Goal: Information Seeking & Learning: Learn about a topic

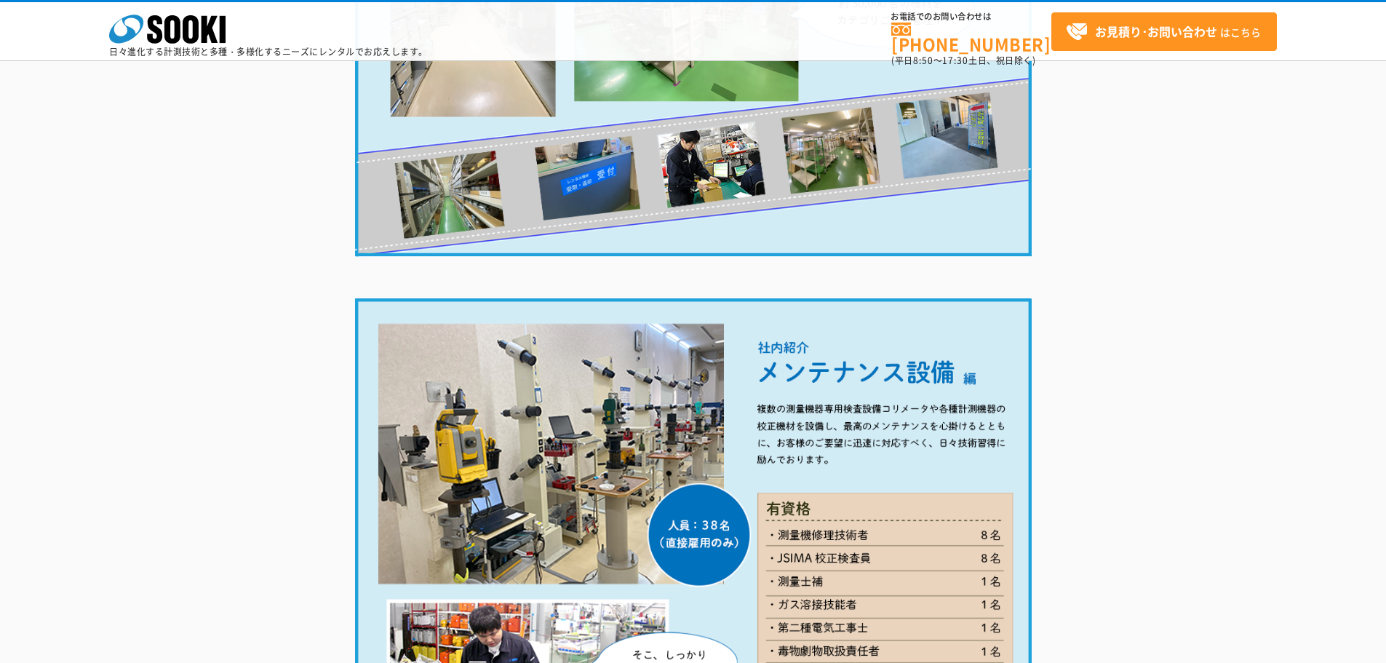
scroll to position [1819, 0]
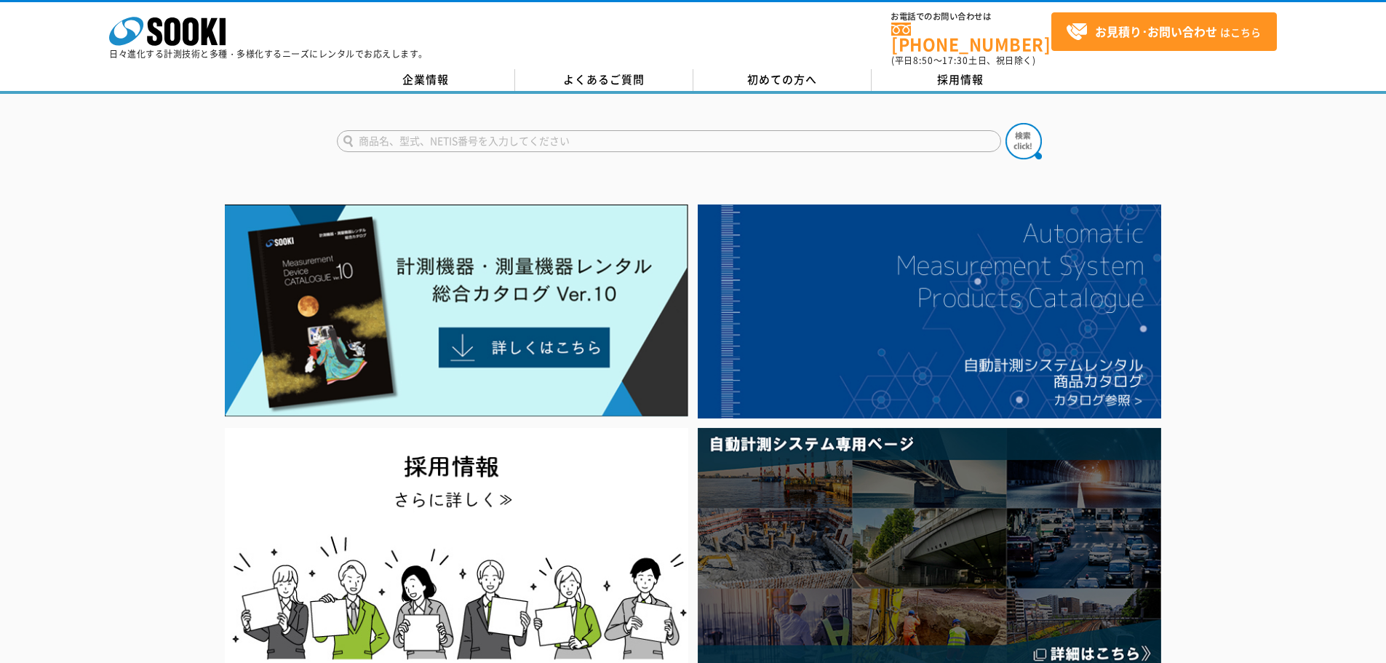
click at [604, 130] on input "text" at bounding box center [669, 141] width 664 height 22
type input "kd-200m"
click at [1005, 123] on button at bounding box center [1023, 141] width 36 height 36
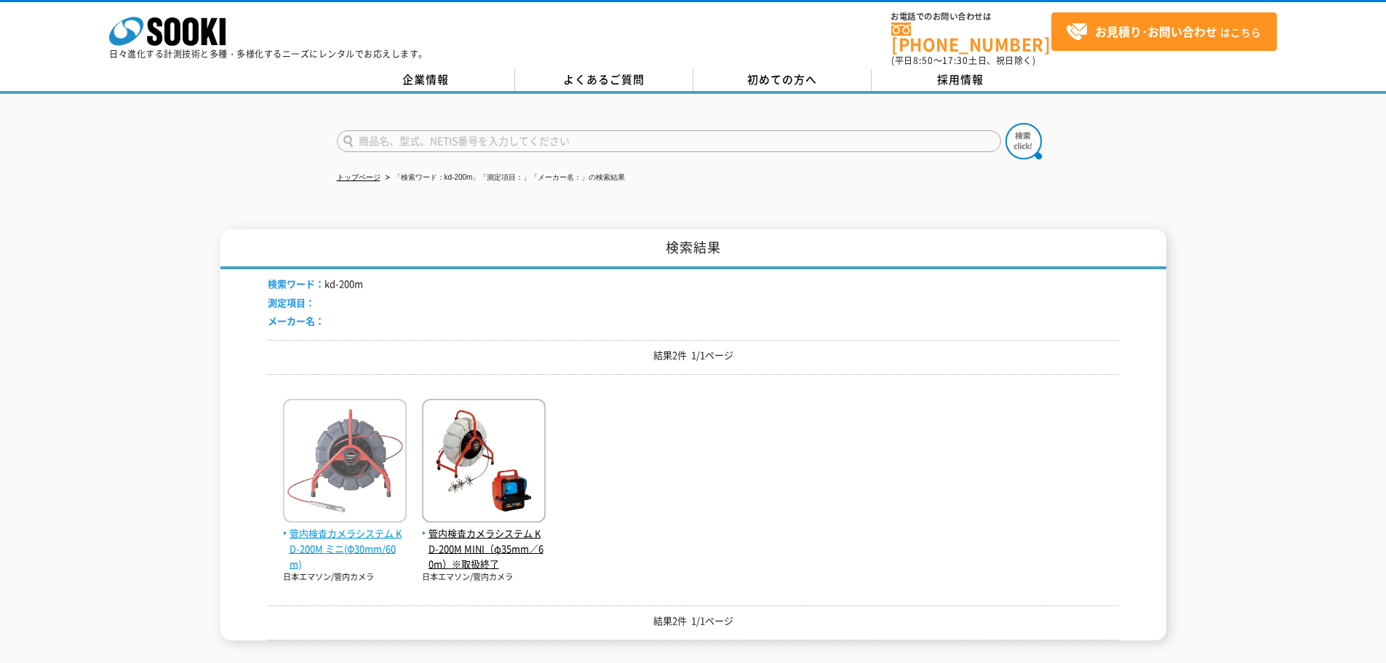
click at [370, 536] on span "管内検査カメラシステム KD-200M ミニ(Φ30mm/60m)" at bounding box center [345, 548] width 124 height 45
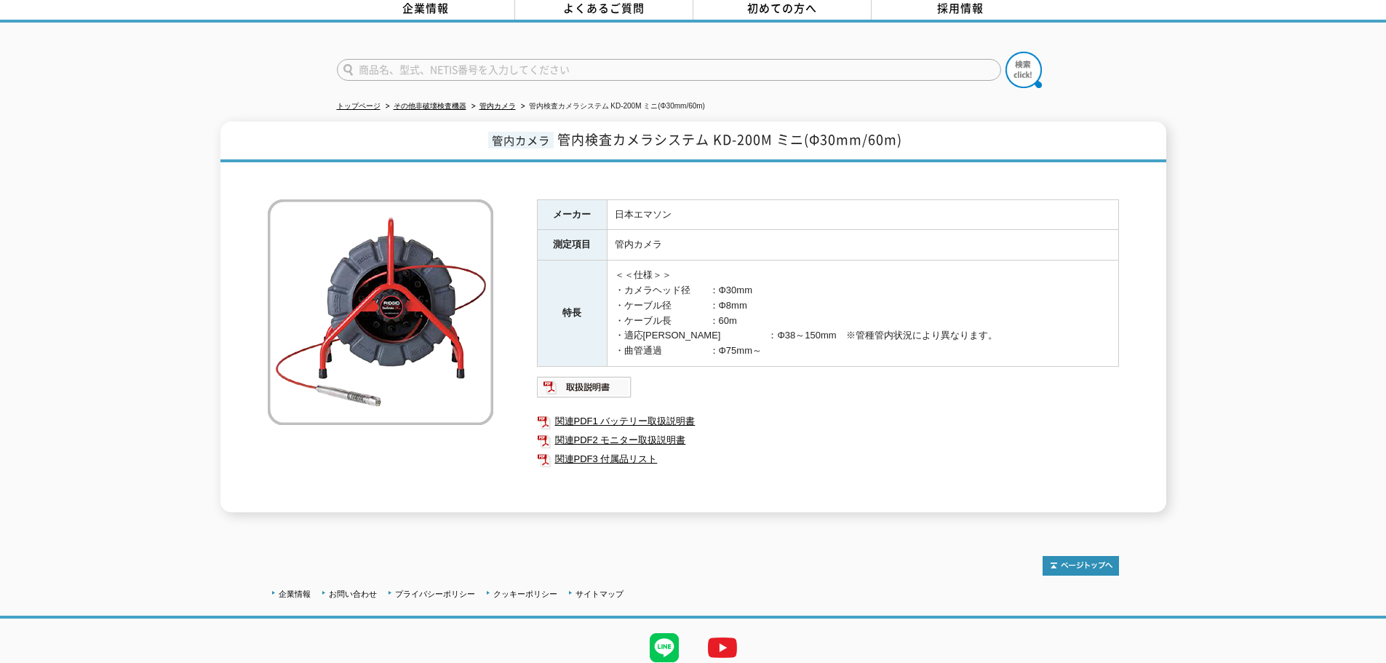
scroll to position [46, 0]
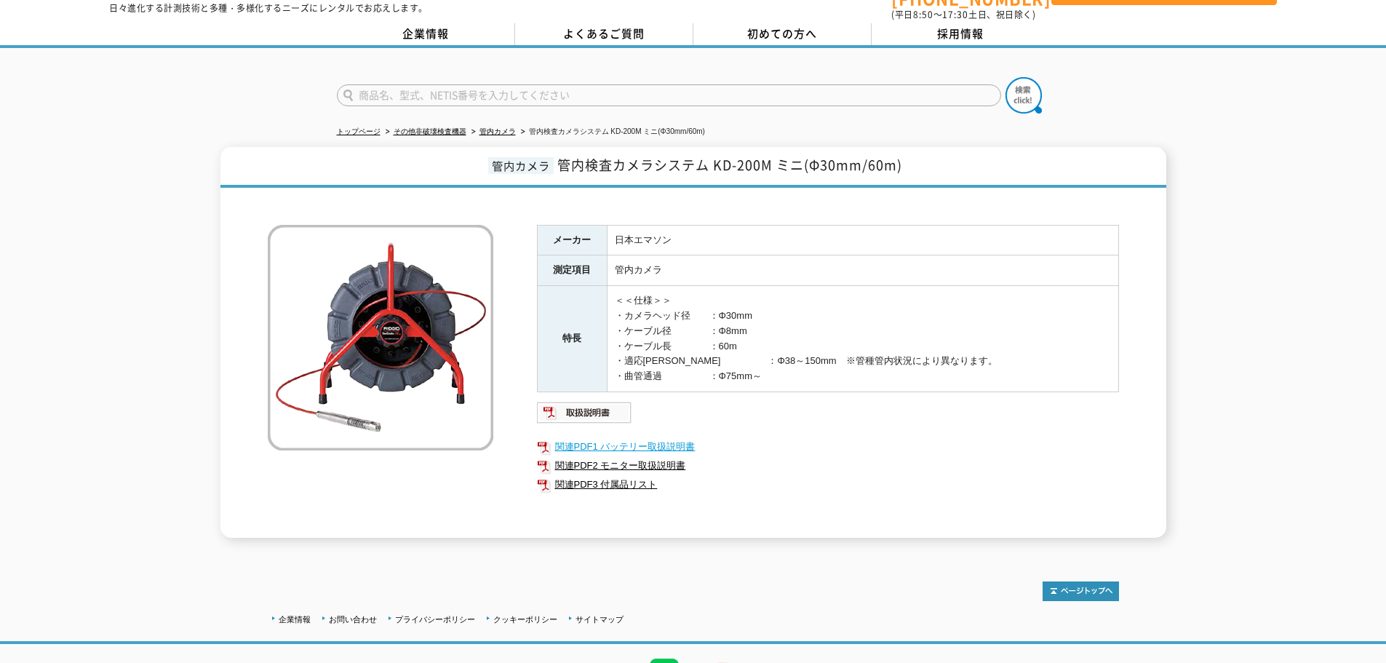
click at [652, 437] on link "関連PDF1 バッテリー取扱説明書" at bounding box center [828, 446] width 582 height 19
click at [656, 456] on link "関連PDF2 モニター取扱説明書" at bounding box center [828, 465] width 582 height 19
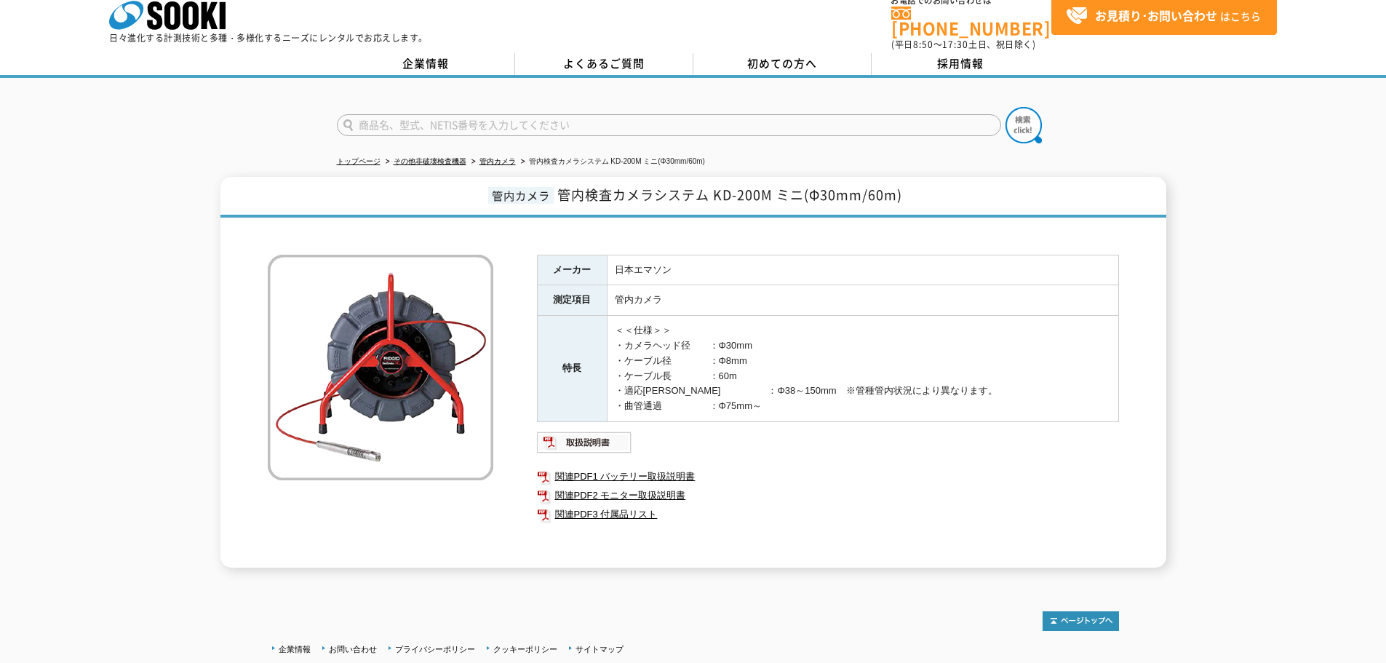
scroll to position [0, 0]
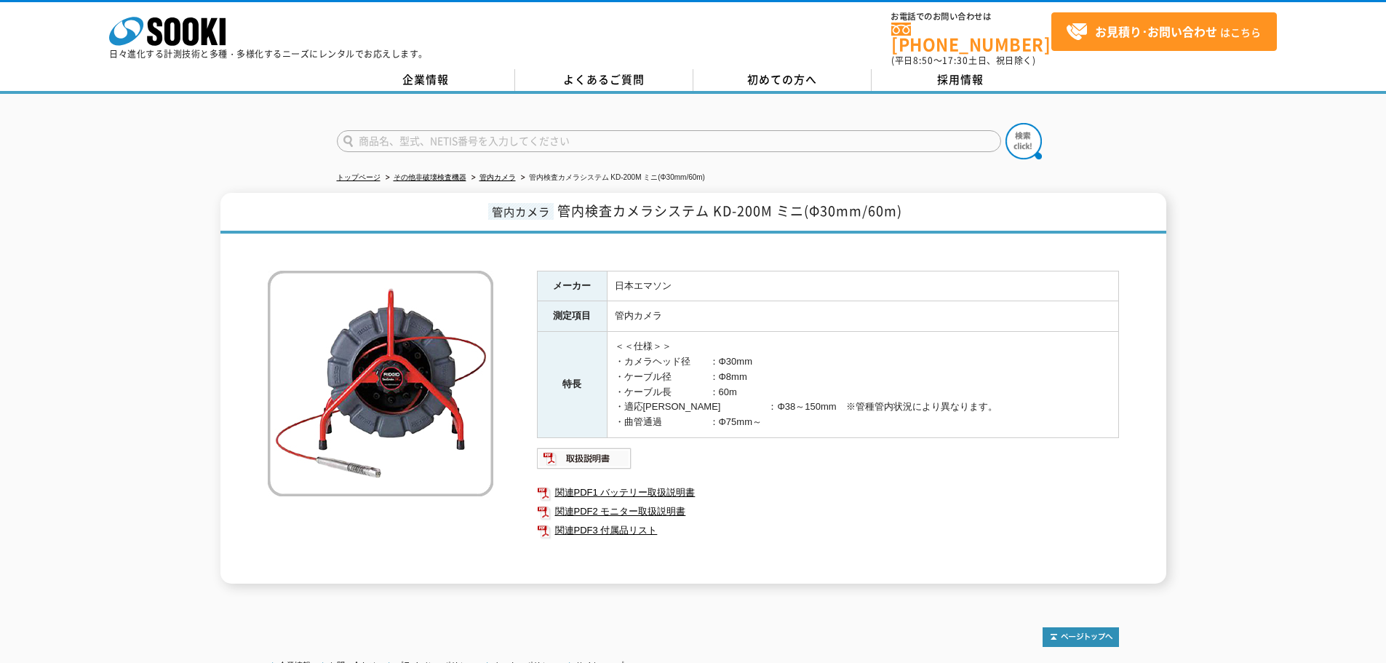
click at [787, 132] on input "text" at bounding box center [669, 141] width 664 height 22
type input "PREMIA"
click at [1005, 123] on button at bounding box center [1023, 141] width 36 height 36
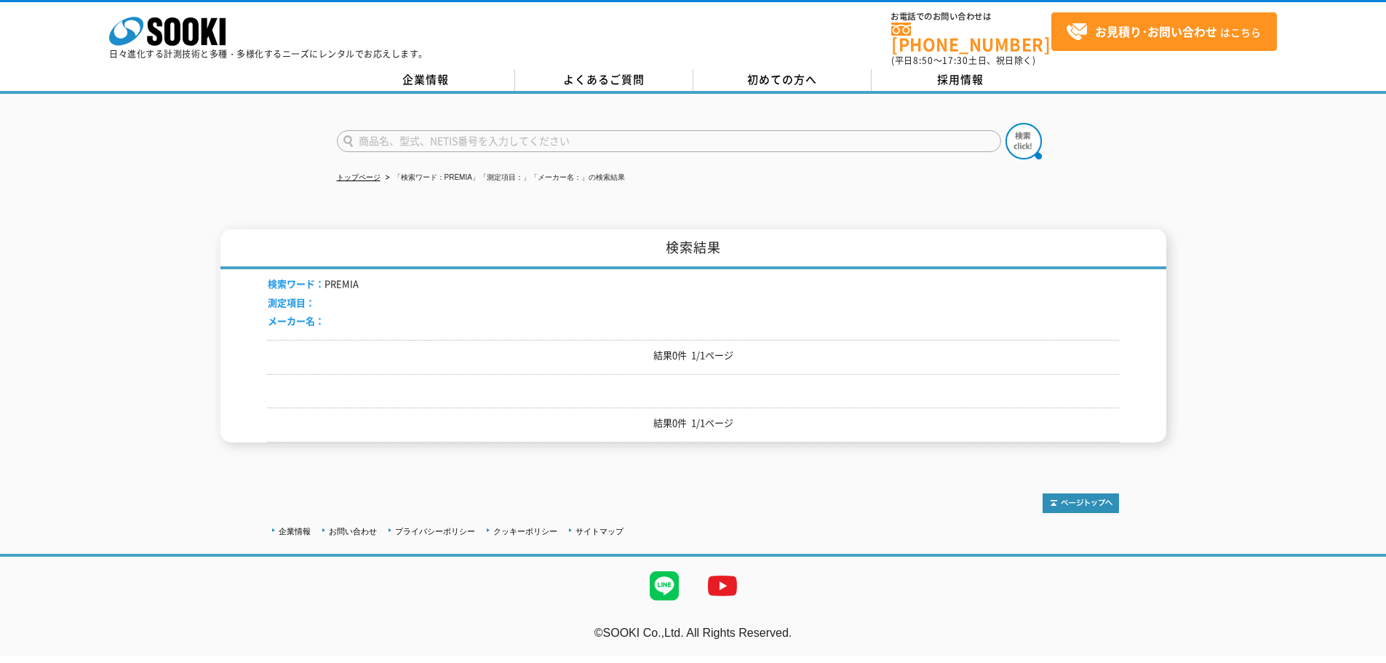
click at [425, 134] on input "text" at bounding box center [669, 141] width 664 height 22
type input "ｐ"
type input "CARPFCＡ41"
click at [1005, 123] on button at bounding box center [1023, 141] width 36 height 36
click at [410, 137] on input "text" at bounding box center [669, 141] width 664 height 22
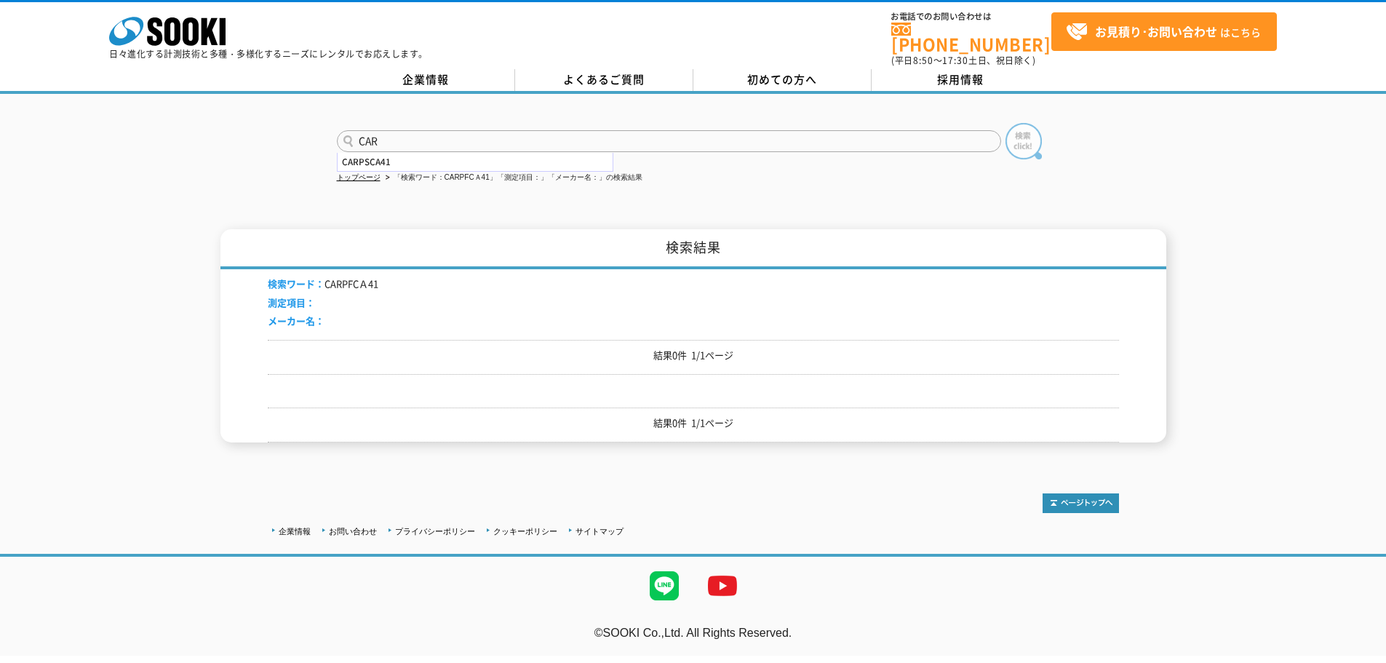
type input "CAR"
click at [1025, 124] on img at bounding box center [1023, 141] width 36 height 36
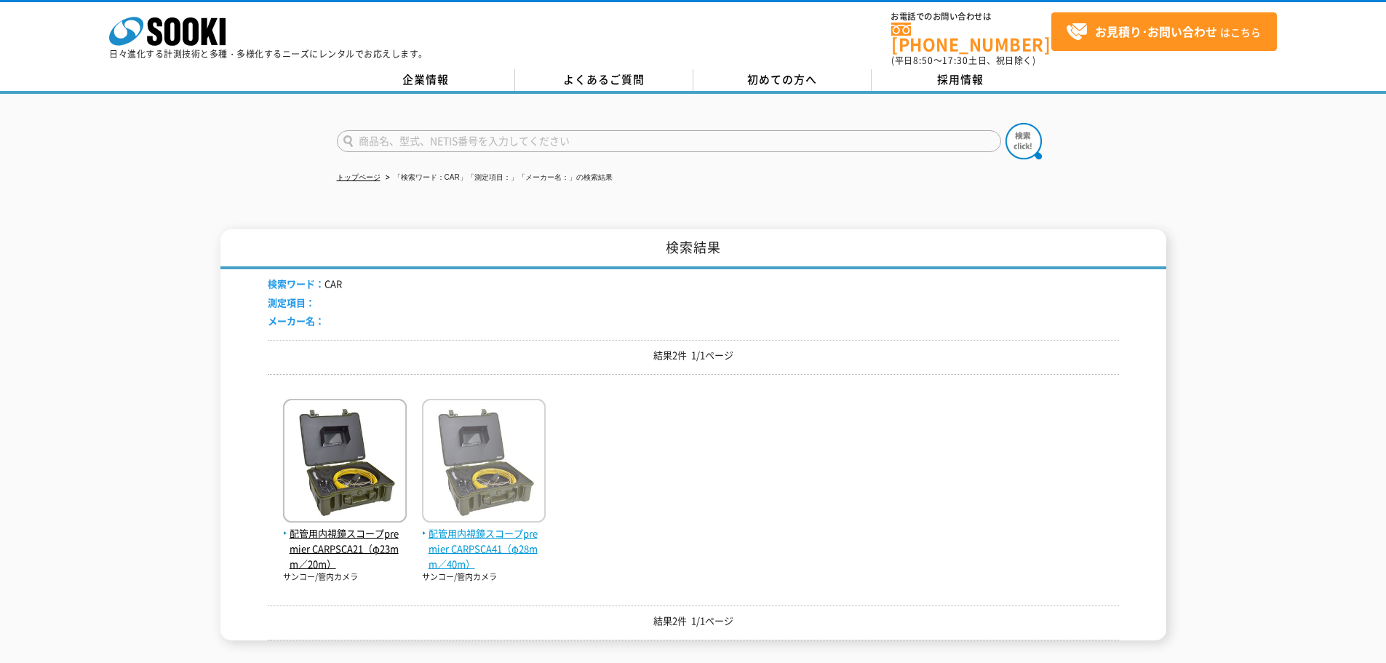
click at [479, 538] on span "配管用内視鏡スコープpremier CARPSCA41（φ28mm／40m）" at bounding box center [484, 548] width 124 height 45
